Goal: Check status: Check status

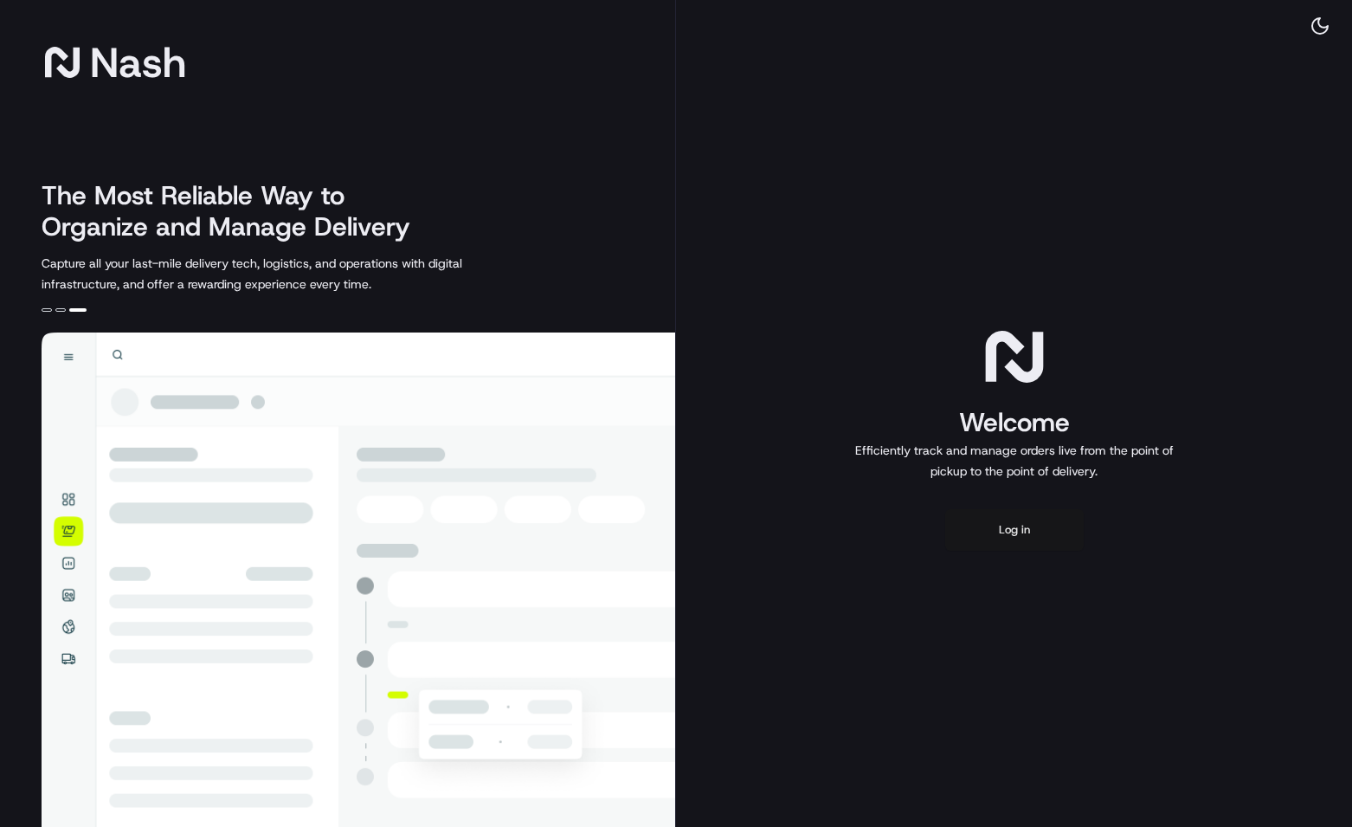
click at [1000, 536] on button "Log in" at bounding box center [1014, 530] width 139 height 42
